Goal: Task Accomplishment & Management: Complete application form

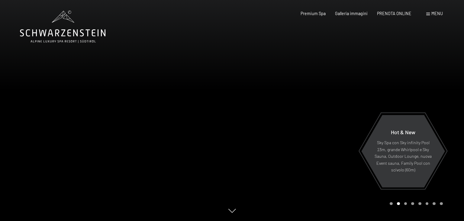
click at [430, 13] on span at bounding box center [429, 14] width 4 height 3
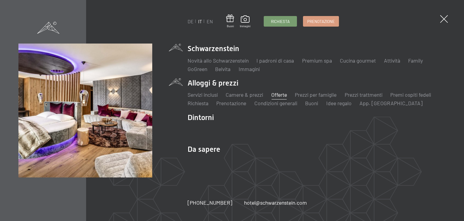
click at [275, 94] on link "Offerte" at bounding box center [280, 94] width 16 height 7
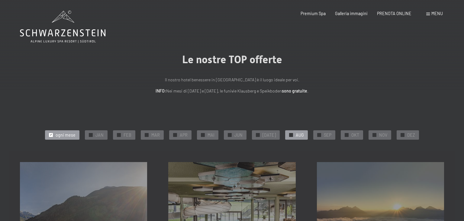
click at [289, 137] on div at bounding box center [291, 135] width 4 height 4
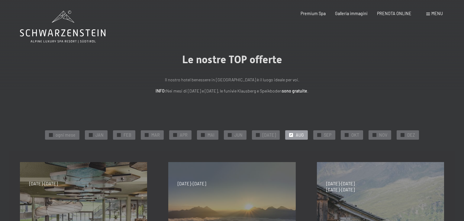
click at [428, 14] on span at bounding box center [429, 14] width 4 height 3
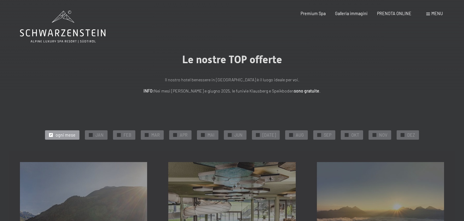
click at [428, 13] on div "Menu" at bounding box center [435, 14] width 17 height 6
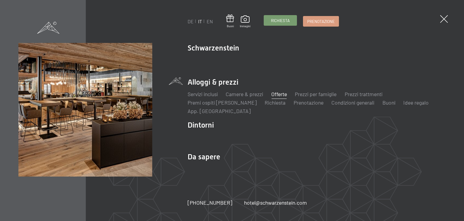
click at [283, 23] on span "Richiesta" at bounding box center [280, 20] width 19 height 5
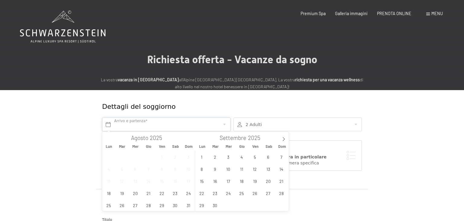
click at [223, 122] on input "text" at bounding box center [166, 125] width 128 height 14
click at [176, 193] on span "23" at bounding box center [175, 193] width 12 height 12
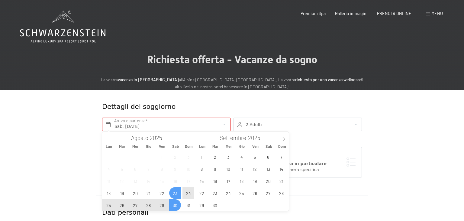
click at [175, 203] on span "30" at bounding box center [175, 205] width 12 height 12
type input "Sab. 23/08/2025 - Sab. 30/08/2025"
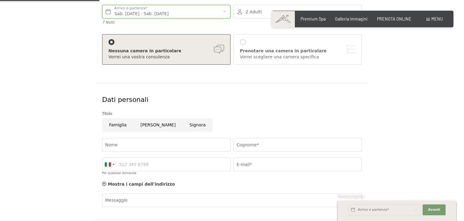
scroll to position [113, 0]
click at [174, 127] on span "Consenso marketing*" at bounding box center [197, 128] width 46 height 6
click at [171, 127] on input "Consenso marketing*" at bounding box center [167, 128] width 6 height 6
checkbox input "false"
click at [183, 125] on input "Signora" at bounding box center [198, 125] width 30 height 14
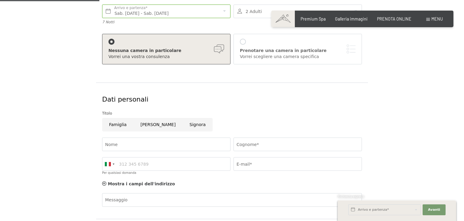
radio input "true"
click at [144, 144] on input "Nome" at bounding box center [166, 145] width 128 height 14
type input "monia"
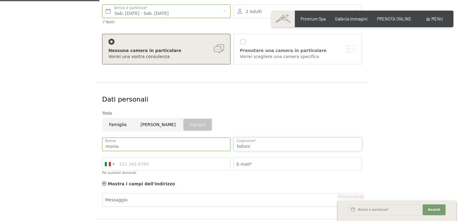
type input "faltoni"
click at [253, 164] on input "E-mail*" at bounding box center [298, 164] width 128 height 14
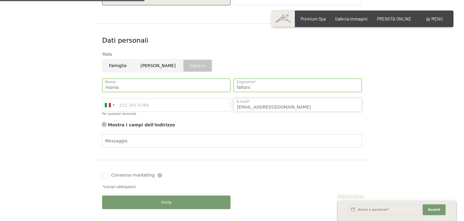
scroll to position [170, 0]
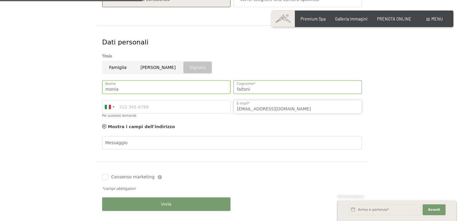
type input "mfaltoni@libero.it"
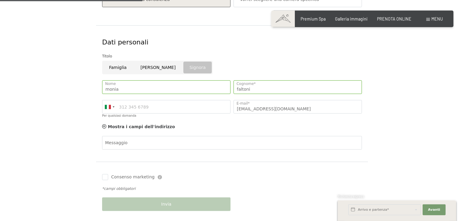
click at [222, 123] on div "Mostra i campi dell'indirizzo Nascondere i campi dell'indirizzo" at bounding box center [232, 127] width 263 height 12
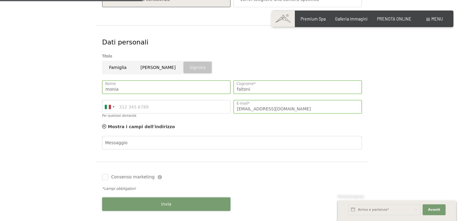
click at [168, 205] on span "Invia" at bounding box center [166, 204] width 10 height 6
